Goal: Information Seeking & Learning: Learn about a topic

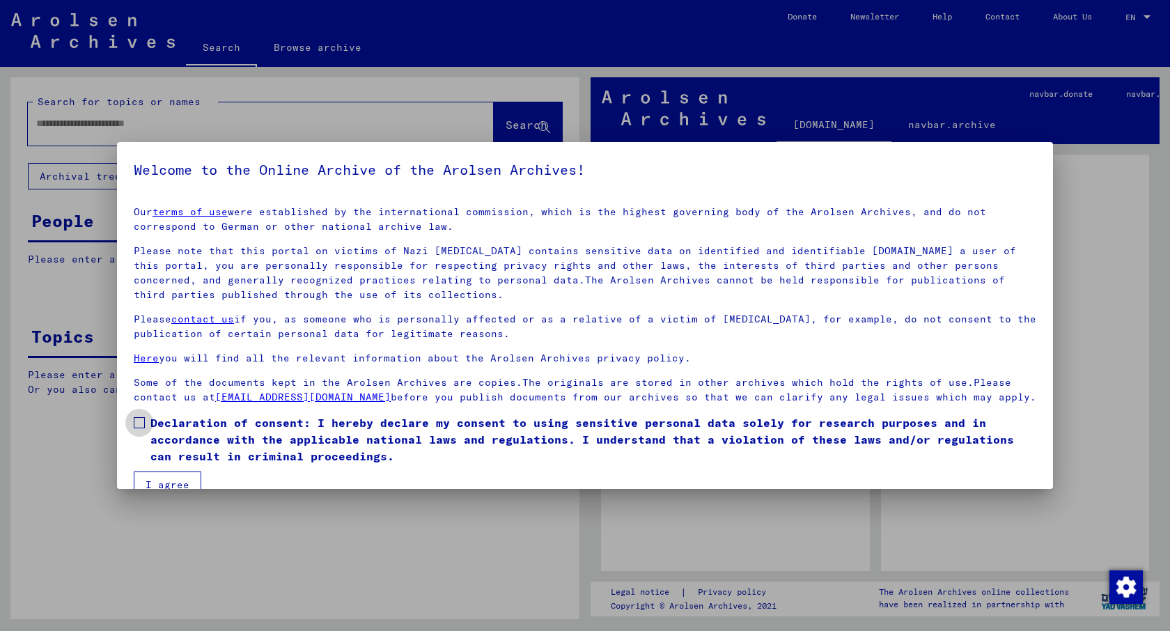
click at [179, 425] on span "Declaration of consent: I hereby declare my consent to using sensitive personal…" at bounding box center [593, 439] width 886 height 50
click at [167, 474] on button "I agree" at bounding box center [168, 484] width 68 height 26
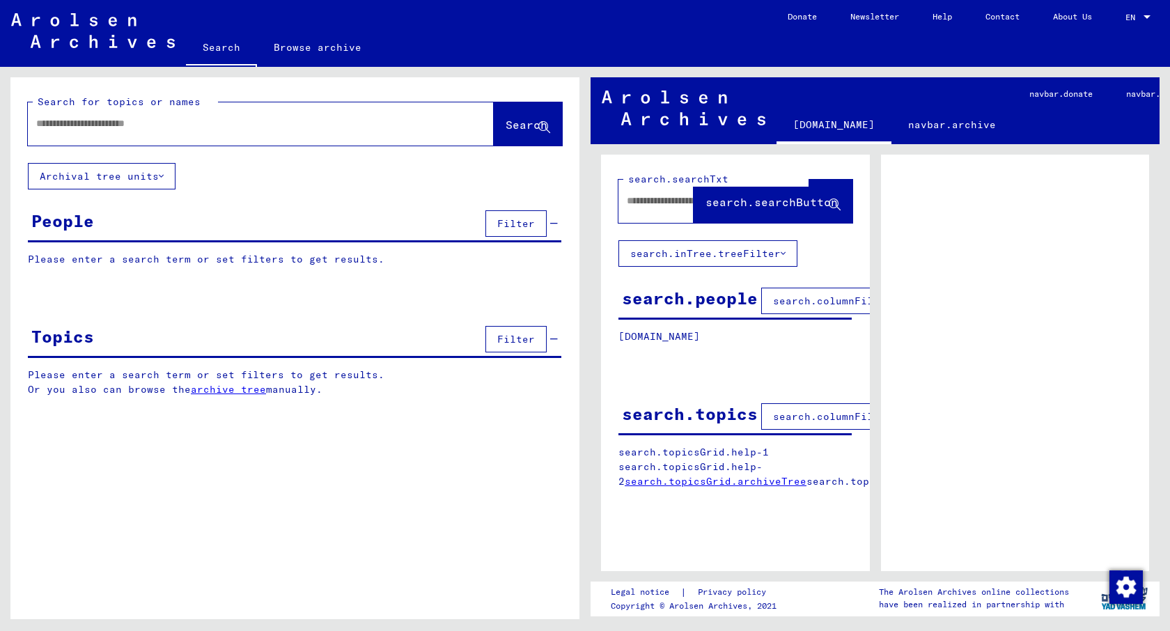
click at [180, 122] on input "text" at bounding box center [248, 123] width 424 height 15
type input "*****"
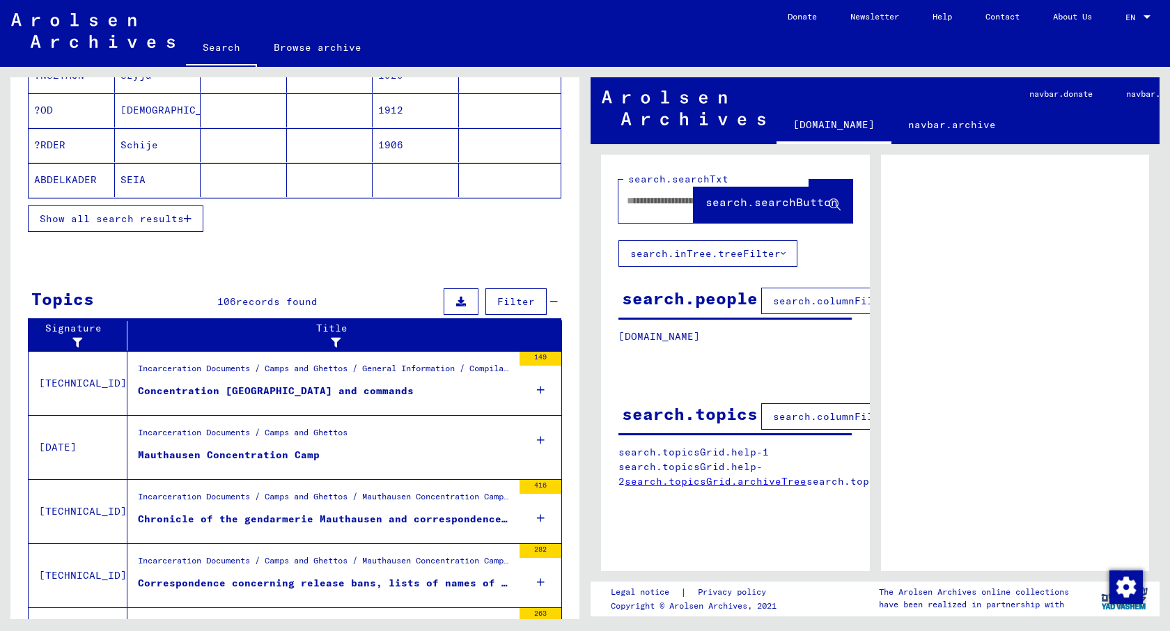
scroll to position [352, 0]
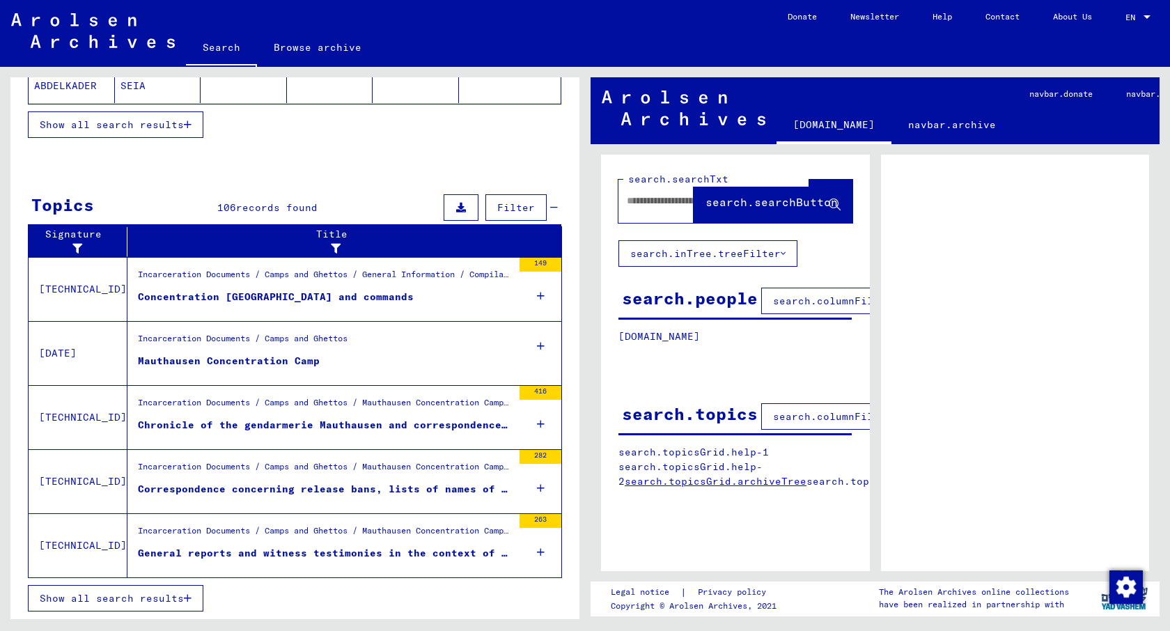
click at [540, 295] on icon at bounding box center [541, 296] width 8 height 49
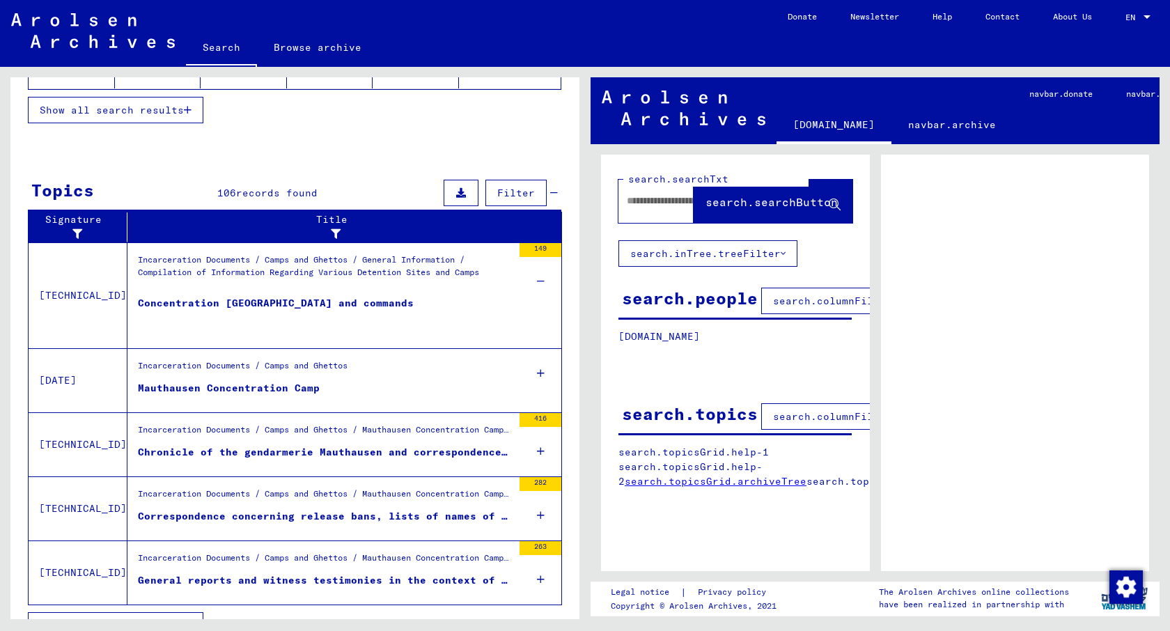
scroll to position [369, 0]
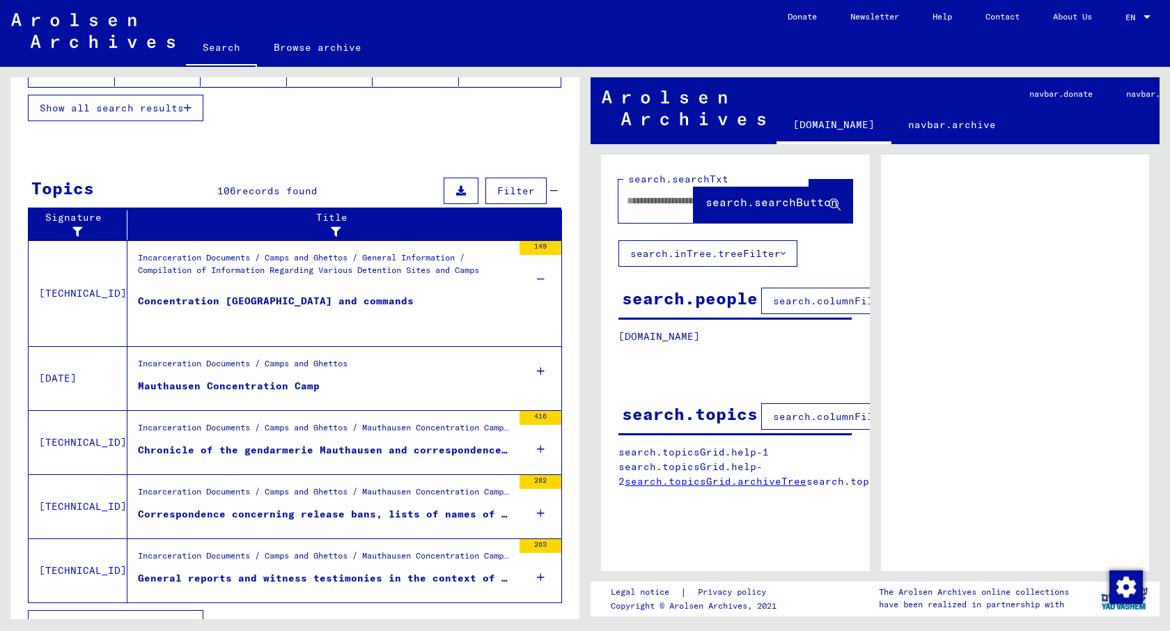
click at [257, 294] on div "Concentration [GEOGRAPHIC_DATA] and commands" at bounding box center [276, 315] width 276 height 42
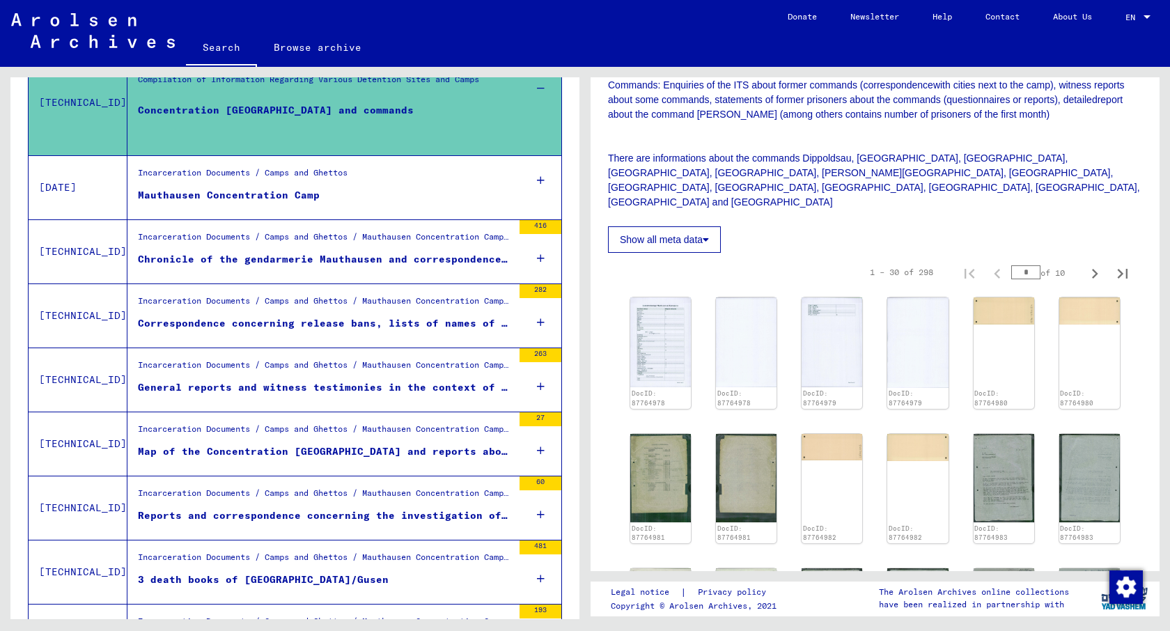
scroll to position [396, 0]
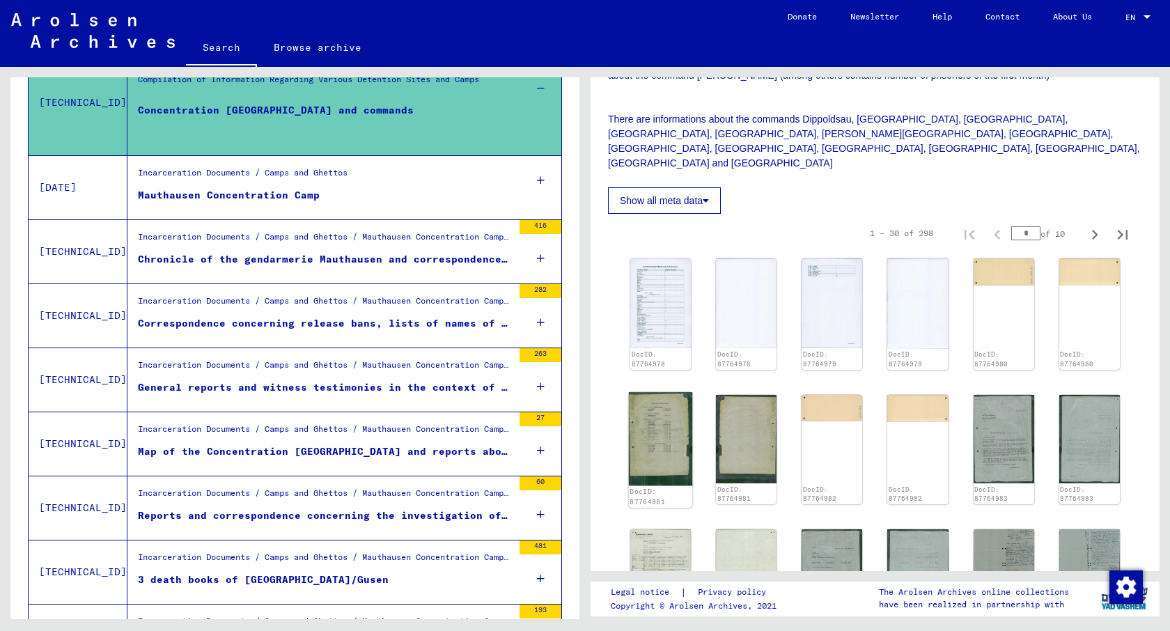
click at [657, 392] on img at bounding box center [661, 438] width 64 height 93
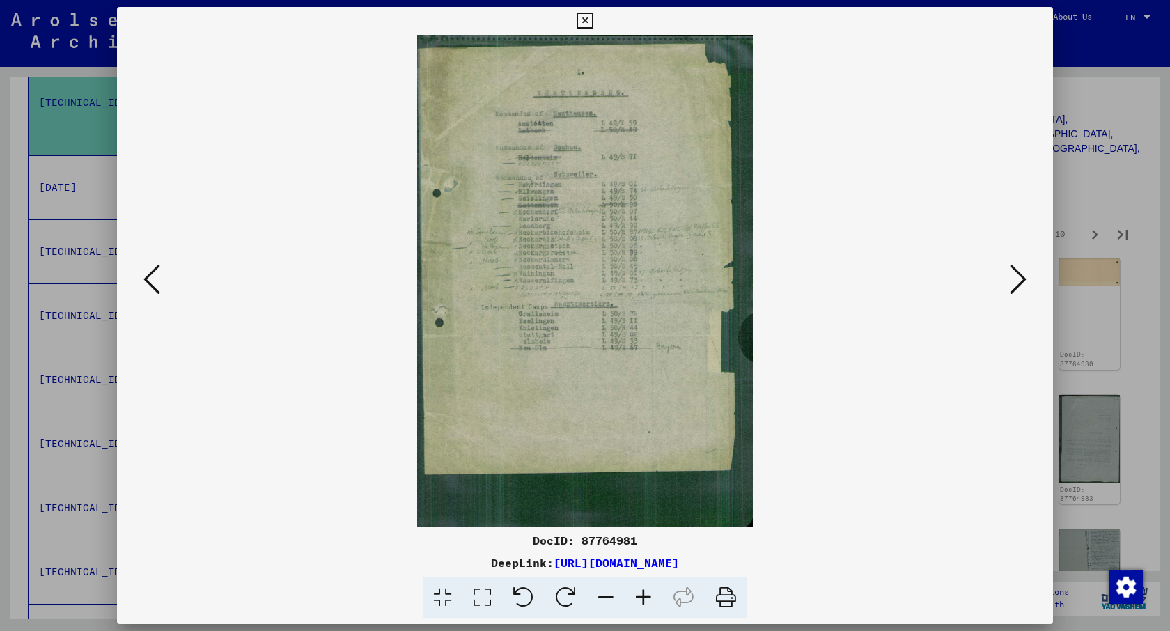
scroll to position [298, 0]
